Goal: Task Accomplishment & Management: Manage account settings

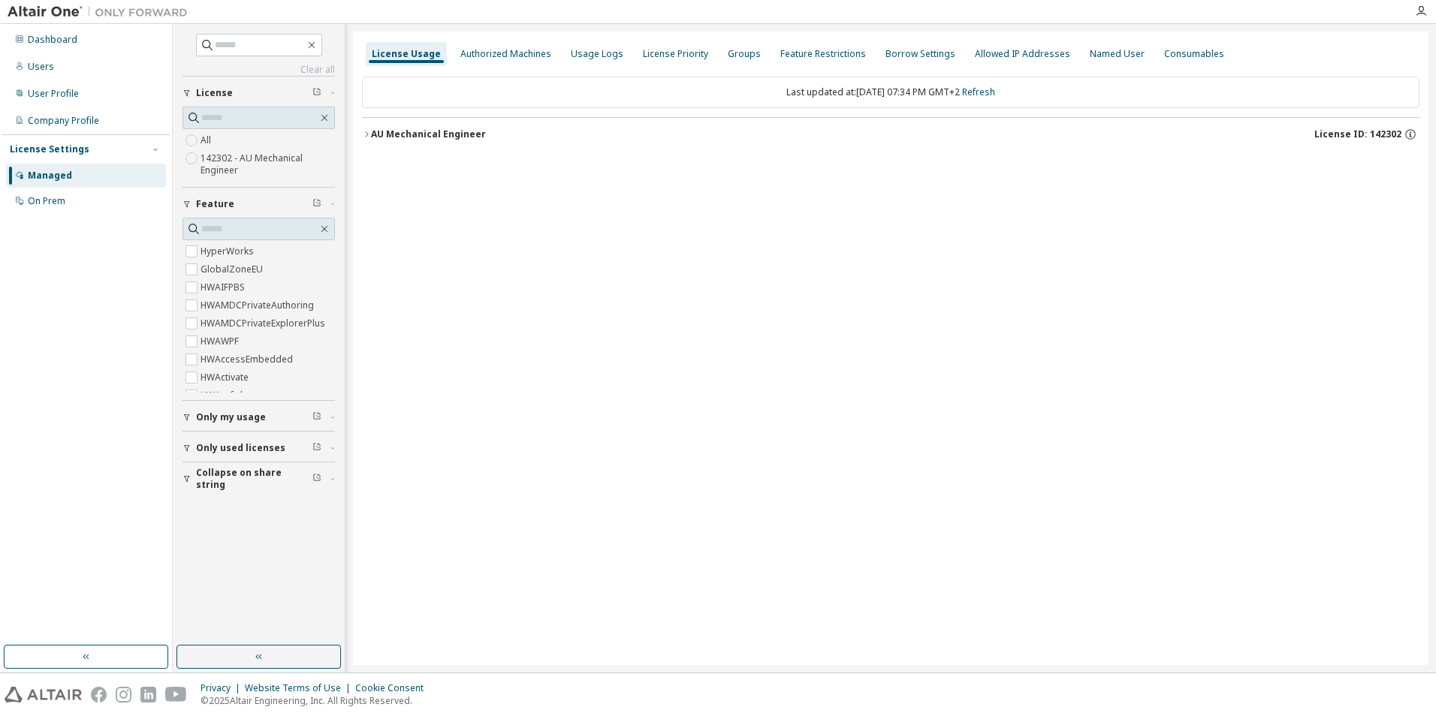
click at [363, 134] on icon "button" at bounding box center [366, 134] width 9 height 9
click at [363, 135] on icon "button" at bounding box center [366, 134] width 9 height 9
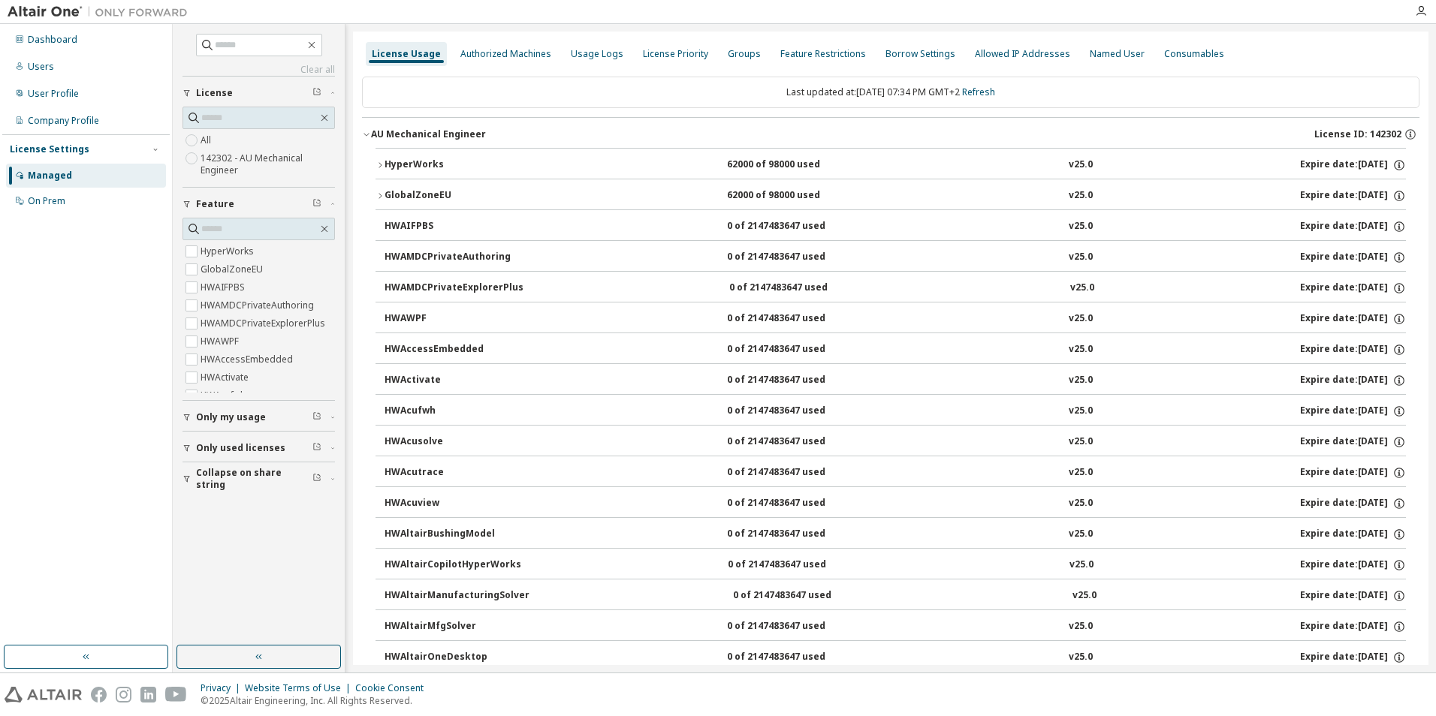
click at [379, 168] on icon "button" at bounding box center [379, 165] width 9 height 9
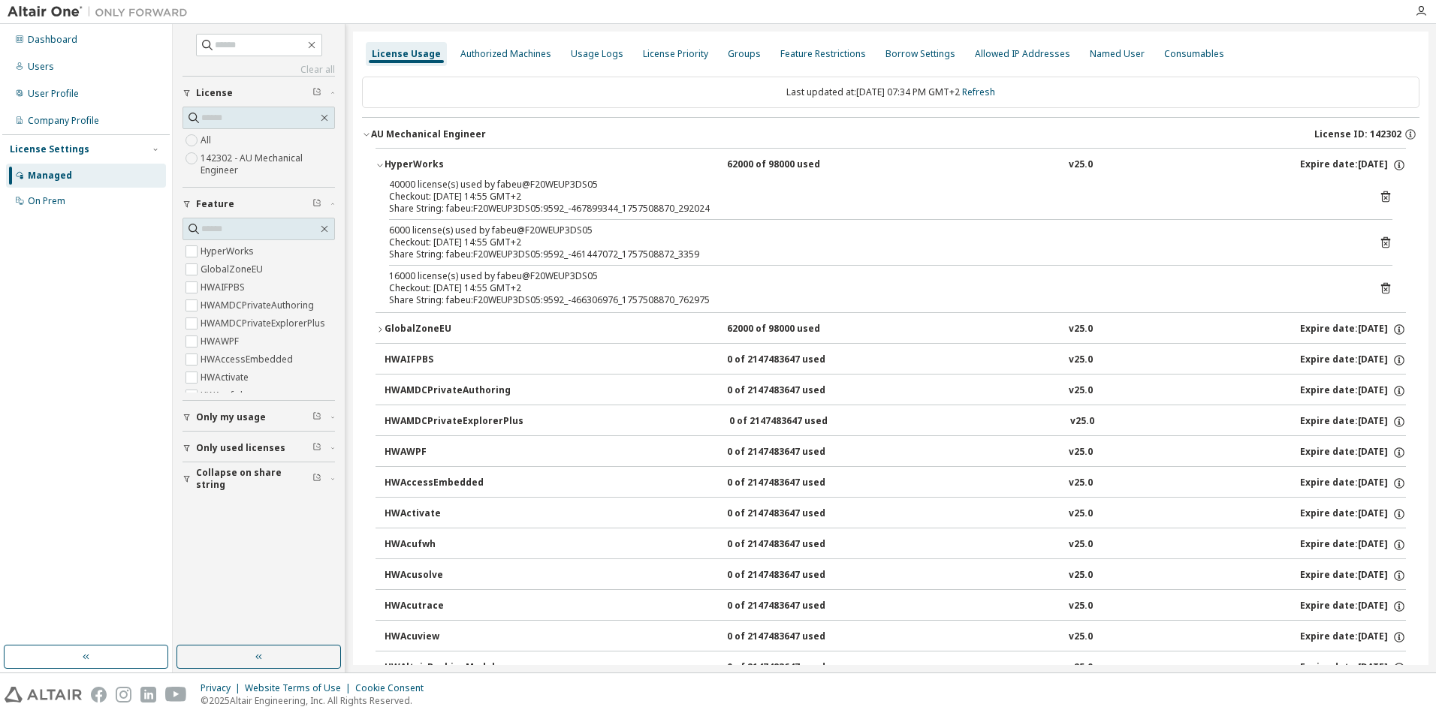
click at [379, 168] on icon "button" at bounding box center [379, 165] width 9 height 9
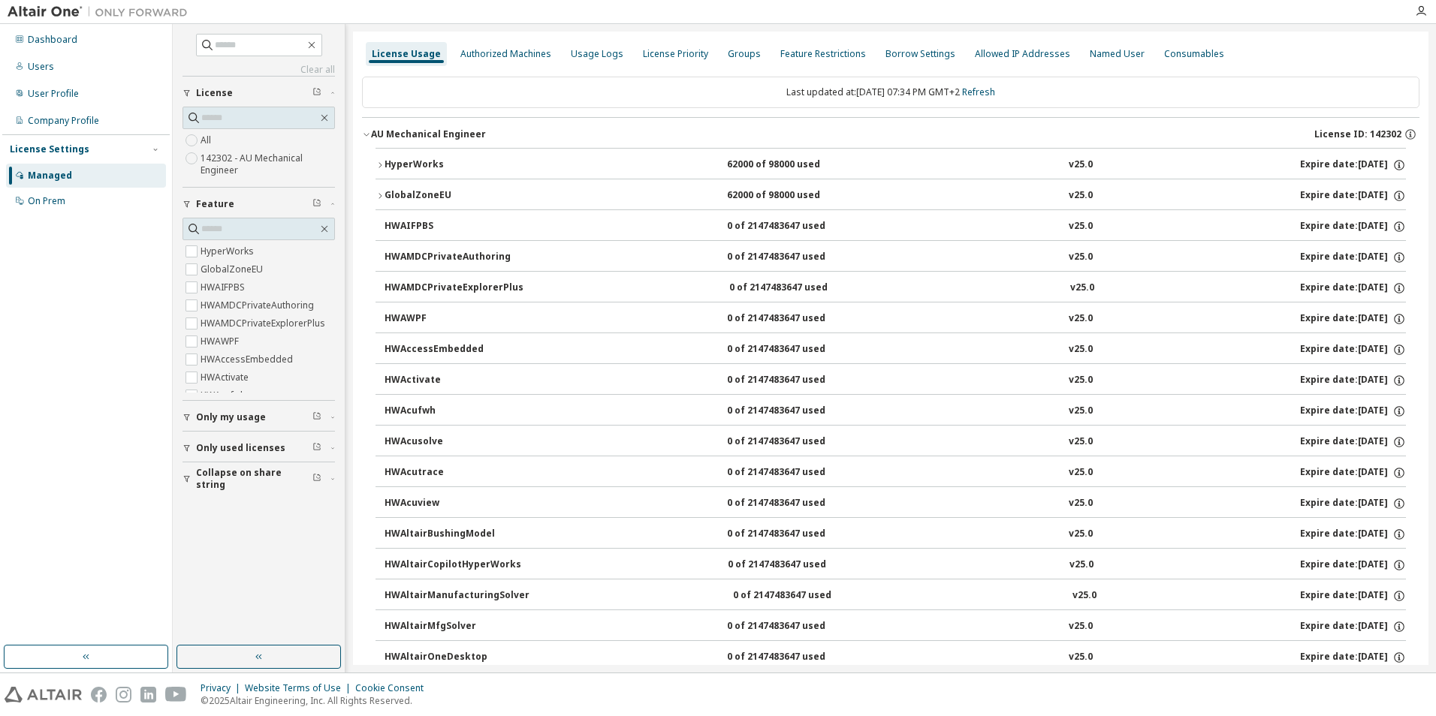
click at [378, 197] on icon "button" at bounding box center [379, 195] width 9 height 9
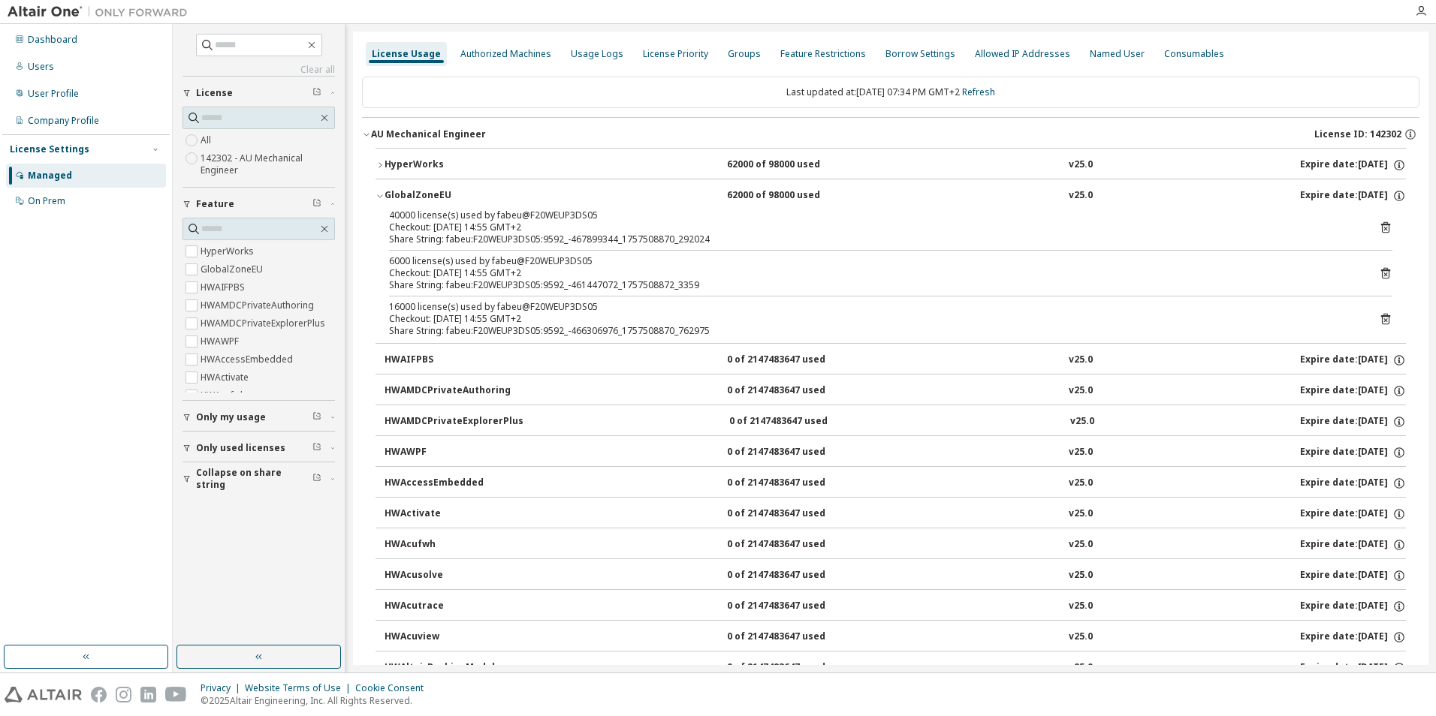
click at [378, 197] on icon "button" at bounding box center [379, 195] width 9 height 9
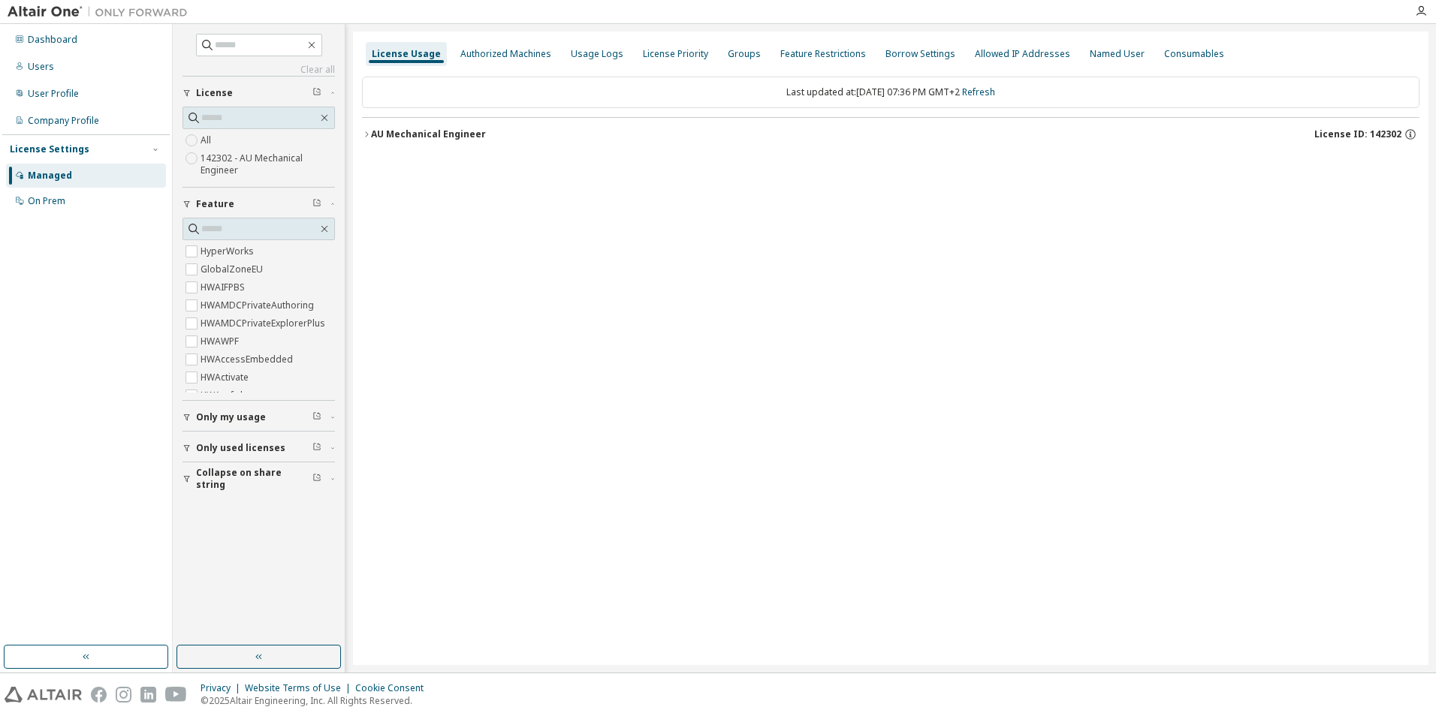
click at [950, 538] on div "License Usage Authorized Machines Usage Logs License Priority Groups Feature Re…" at bounding box center [890, 349] width 1075 height 634
click at [367, 131] on icon "button" at bounding box center [366, 134] width 9 height 9
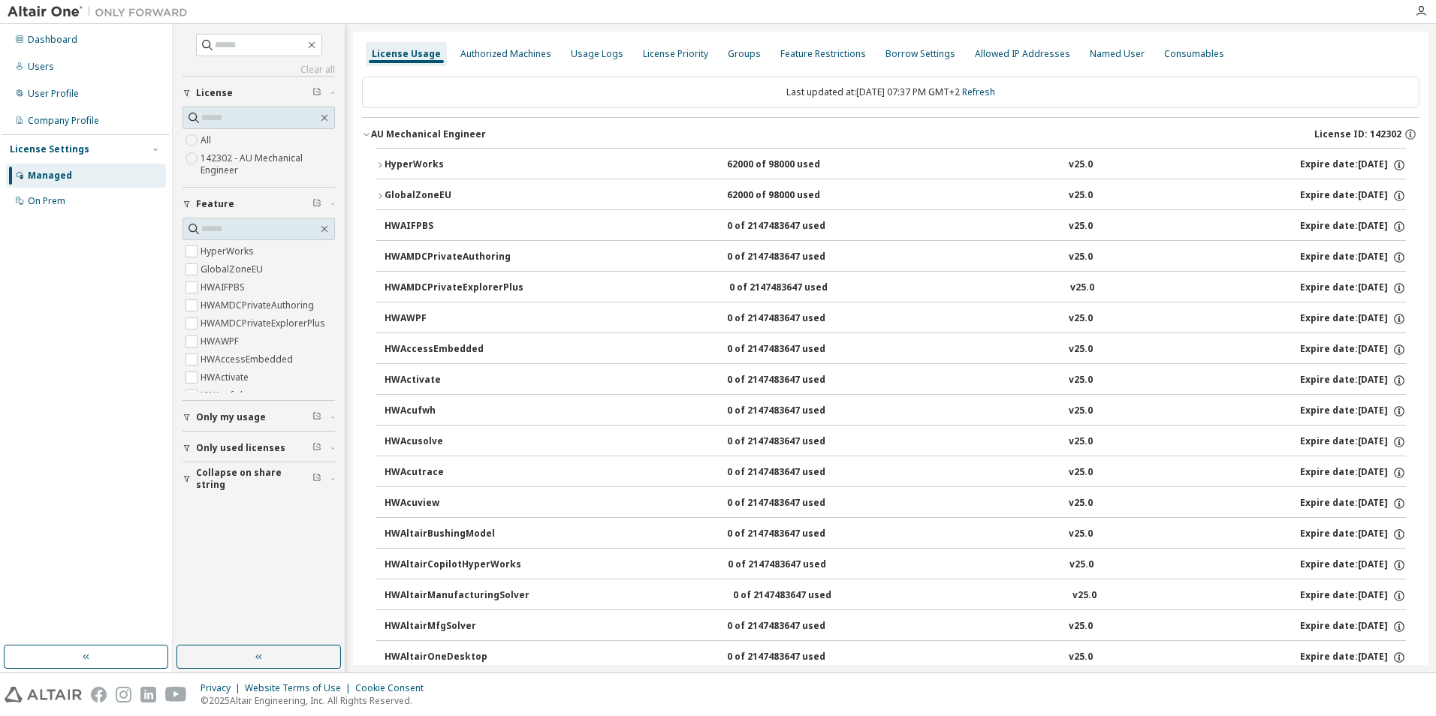
click at [381, 161] on icon "button" at bounding box center [379, 165] width 9 height 9
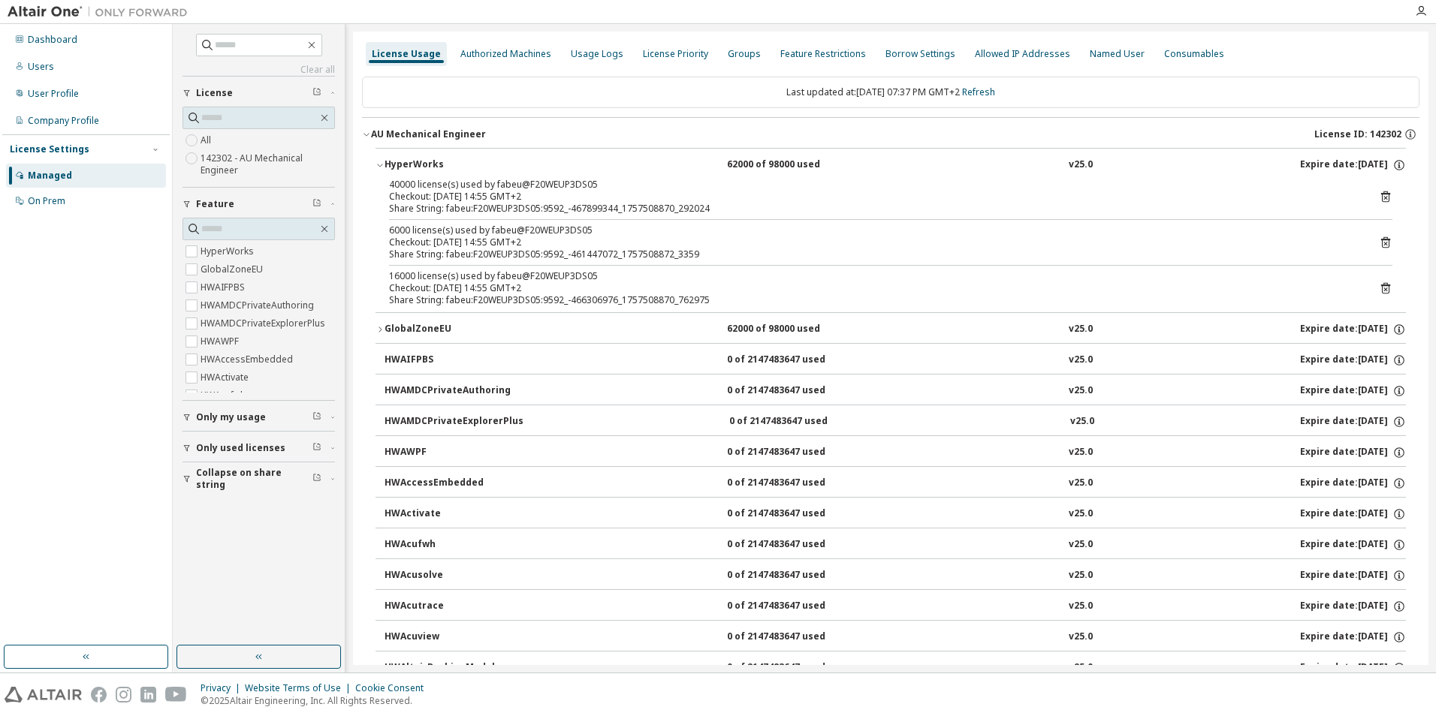
click at [381, 161] on icon "button" at bounding box center [379, 165] width 9 height 9
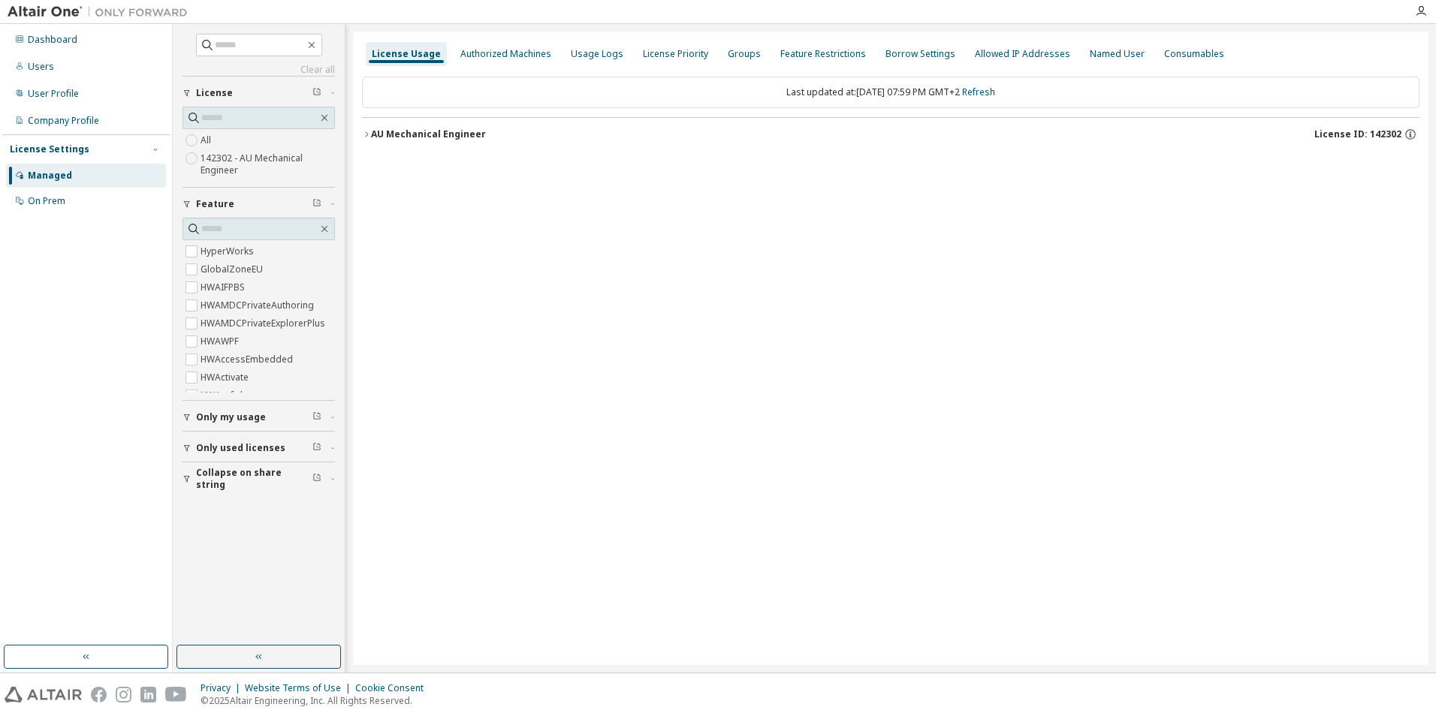
click at [368, 132] on icon "button" at bounding box center [366, 134] width 9 height 9
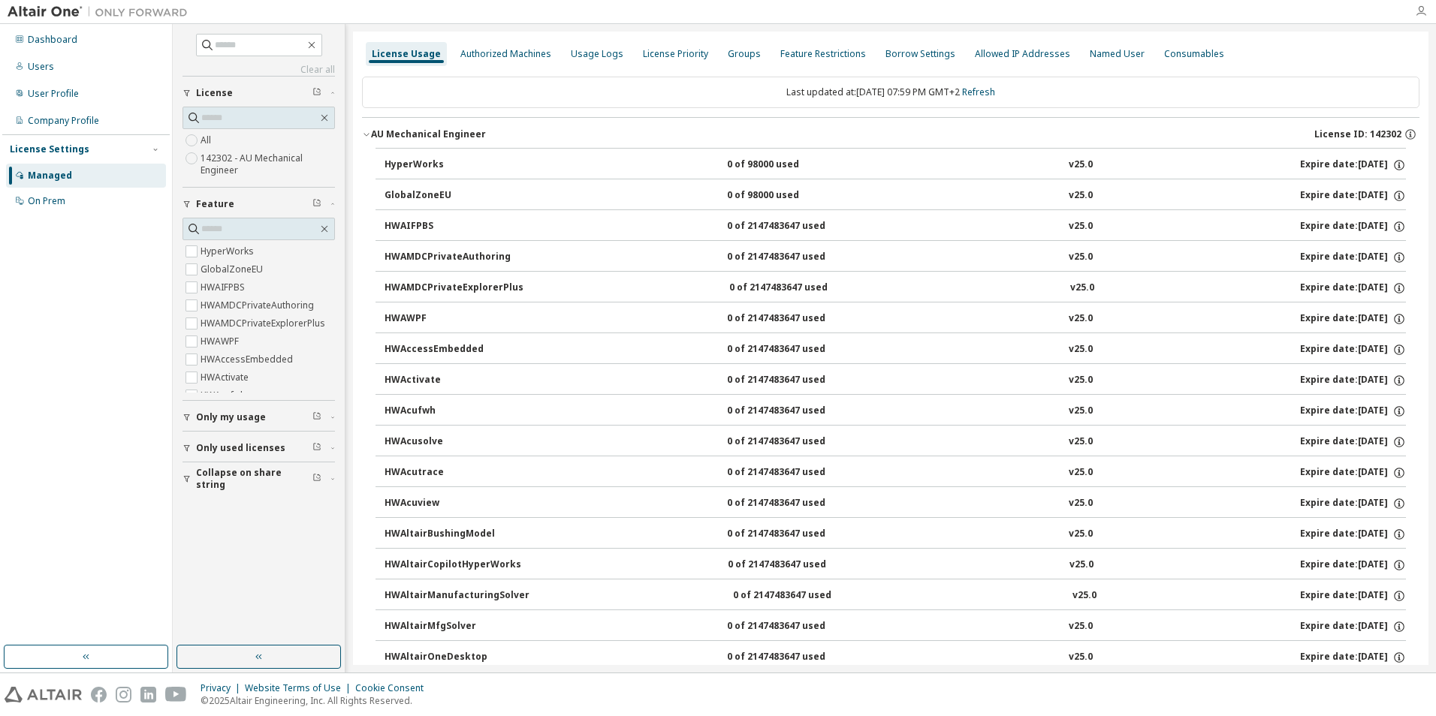
click at [1422, 14] on icon "button" at bounding box center [1421, 11] width 12 height 12
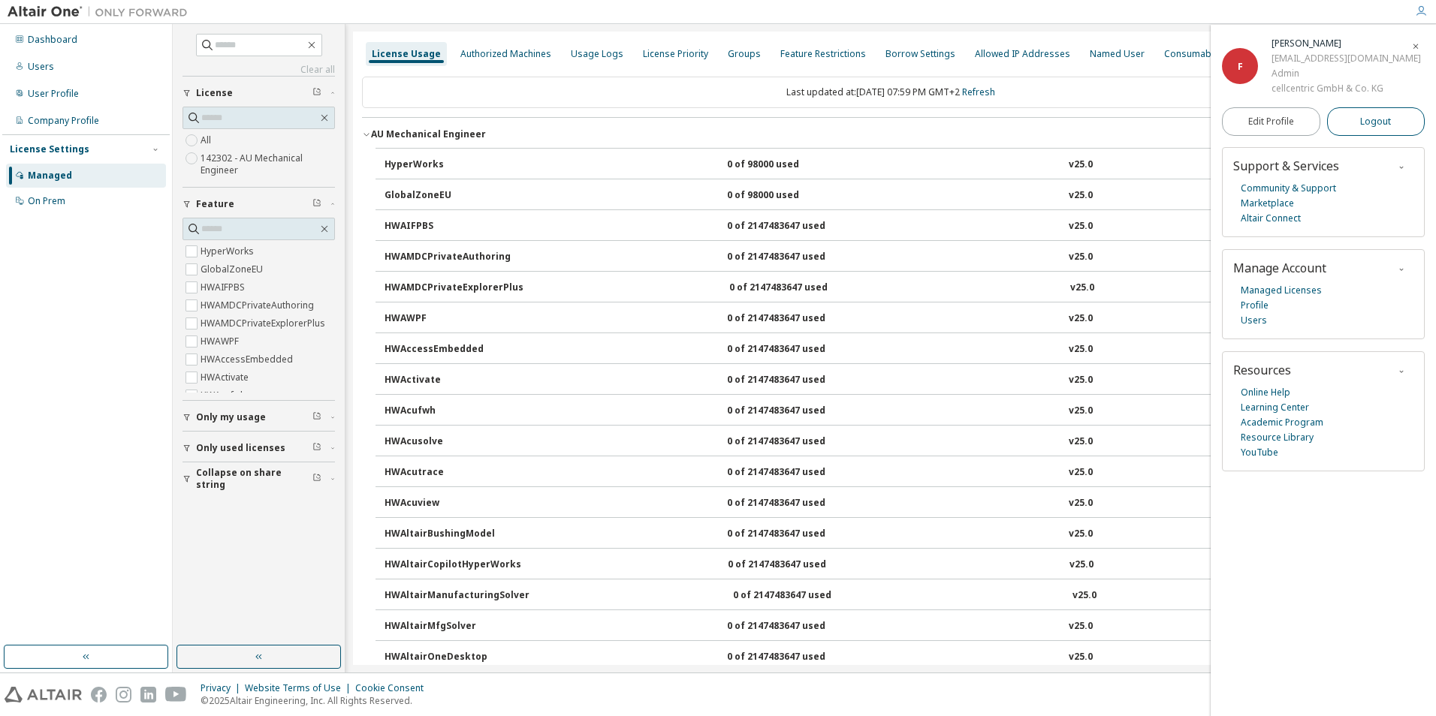
click at [1366, 123] on span "Logout" at bounding box center [1375, 121] width 31 height 15
